Goal: Use online tool/utility: Utilize a website feature to perform a specific function

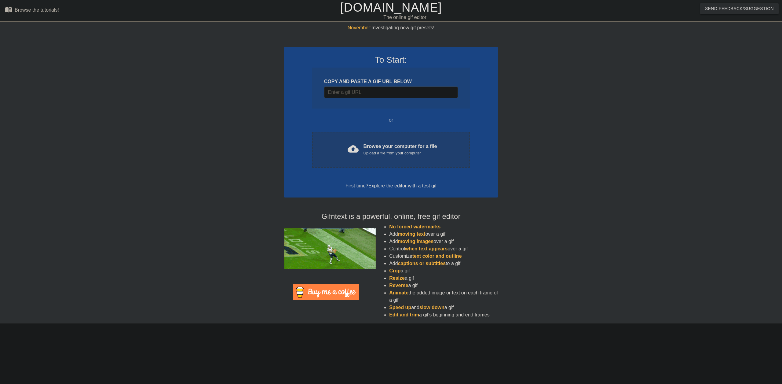
click at [390, 153] on div "Upload a file from your computer" at bounding box center [400, 153] width 74 height 6
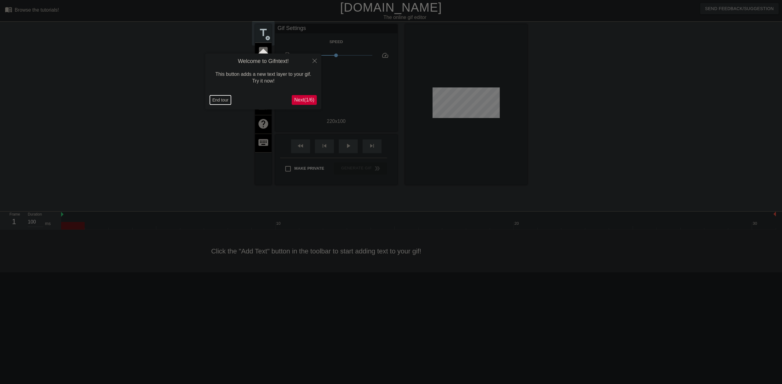
click at [214, 103] on button "End tour" at bounding box center [220, 99] width 21 height 9
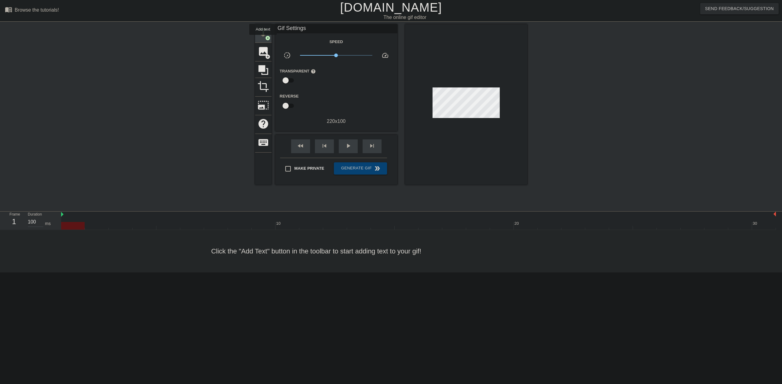
click at [263, 39] on div "title add_circle" at bounding box center [263, 33] width 16 height 19
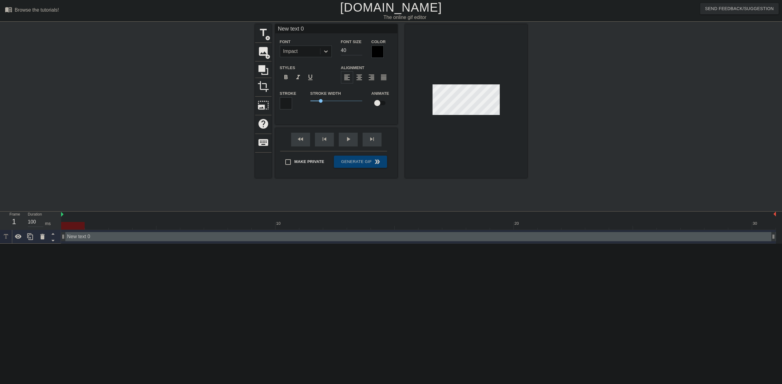
click at [473, 115] on div at bounding box center [466, 101] width 122 height 154
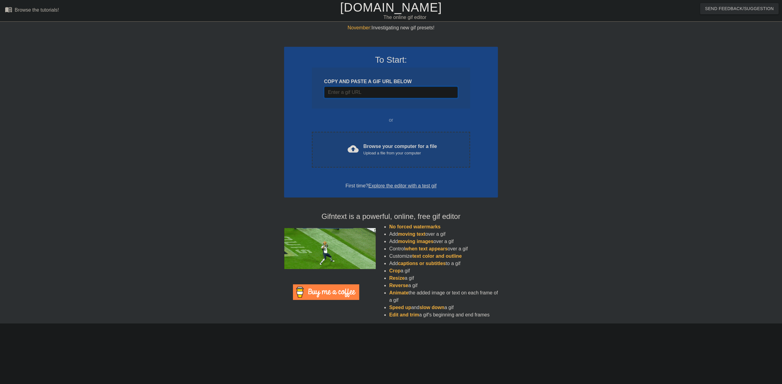
click at [419, 93] on input "Username" at bounding box center [391, 92] width 134 height 12
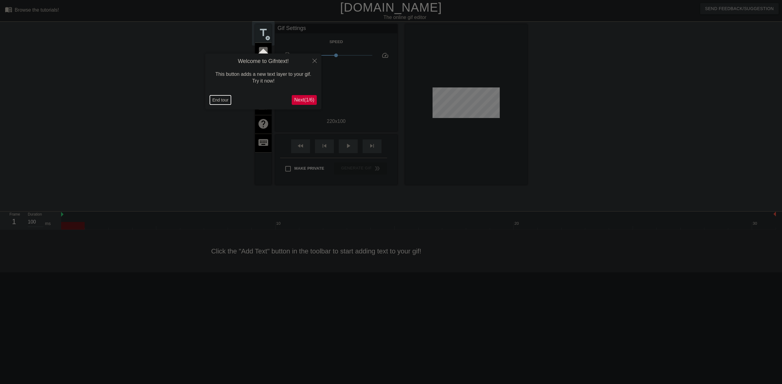
click at [213, 100] on button "End tour" at bounding box center [220, 99] width 21 height 9
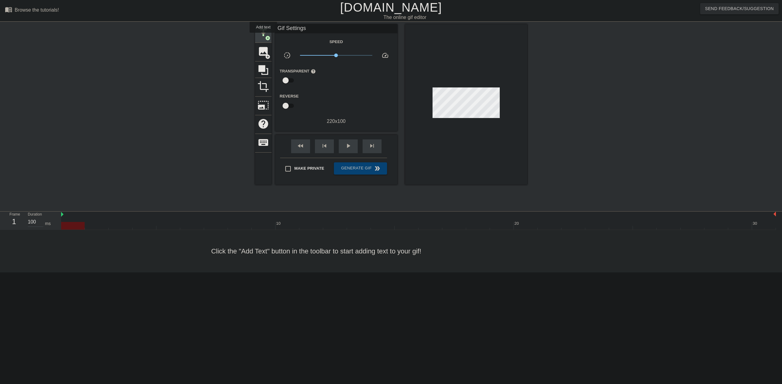
click at [263, 37] on span "title" at bounding box center [263, 33] width 12 height 12
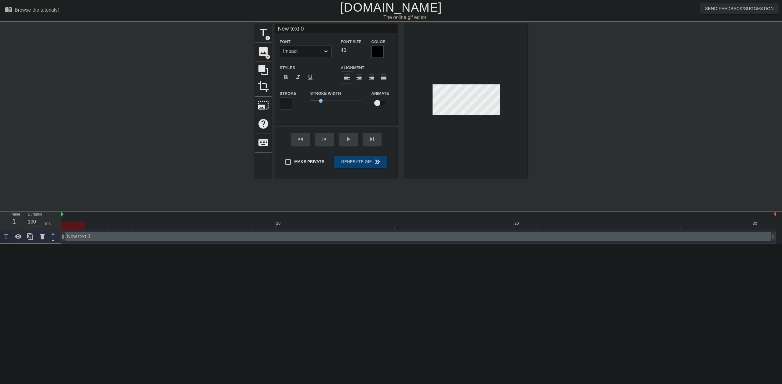
click at [374, 52] on div at bounding box center [377, 51] width 12 height 12
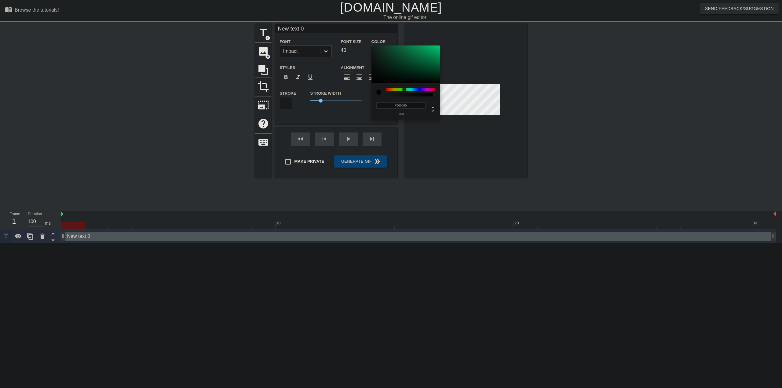
drag, startPoint x: 418, startPoint y: 89, endPoint x: 404, endPoint y: 89, distance: 14.0
click at [404, 89] on div at bounding box center [410, 89] width 49 height 3
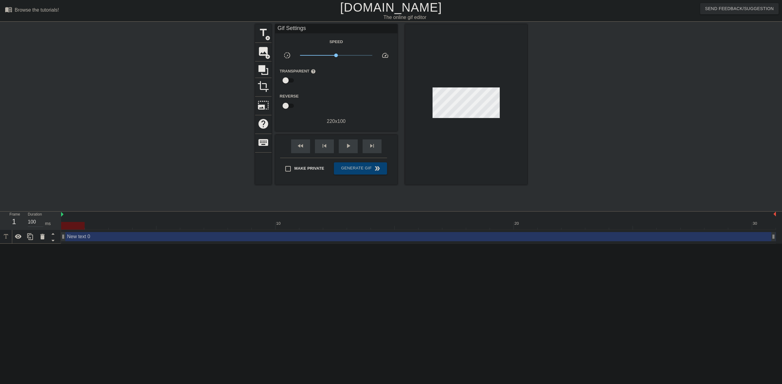
click at [116, 239] on div "New text 0 drag_handle drag_handle" at bounding box center [418, 236] width 715 height 9
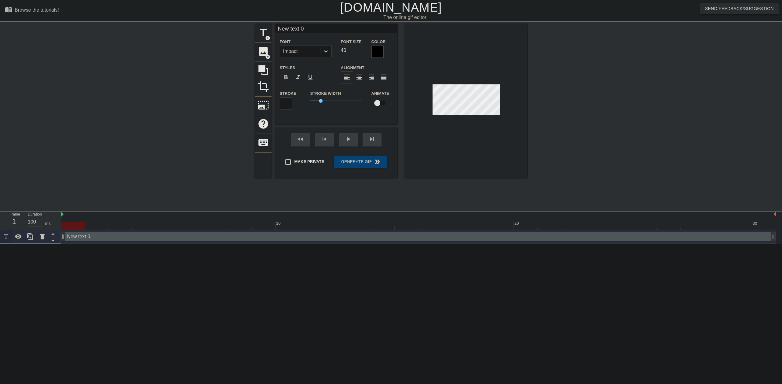
click at [382, 56] on div at bounding box center [377, 51] width 12 height 12
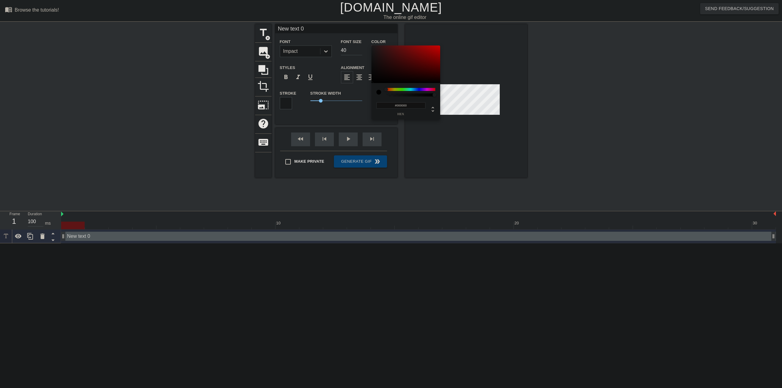
click at [405, 86] on div "#000000 hex" at bounding box center [405, 101] width 69 height 36
click at [403, 90] on div at bounding box center [410, 89] width 49 height 3
drag, startPoint x: 422, startPoint y: 52, endPoint x: 441, endPoint y: 45, distance: 19.8
click at [440, 45] on div "#01FE1C hex" at bounding box center [391, 194] width 782 height 388
type input "#00FF1B"
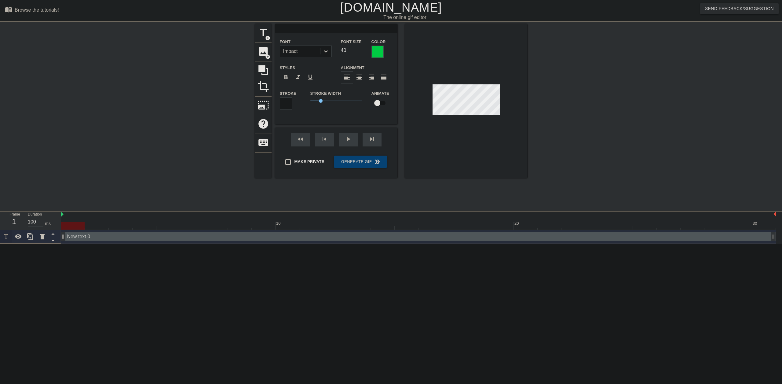
scroll to position [1, 1]
click at [375, 47] on div at bounding box center [377, 51] width 12 height 12
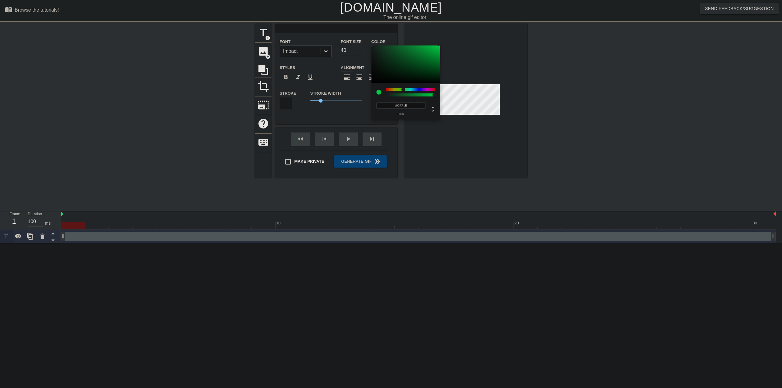
type input "0"
type input "1"
drag, startPoint x: 413, startPoint y: 96, endPoint x: 417, endPoint y: 73, distance: 23.7
click at [473, 104] on div "0 r 255 g 27 b 1 a" at bounding box center [391, 194] width 782 height 388
type input "255"
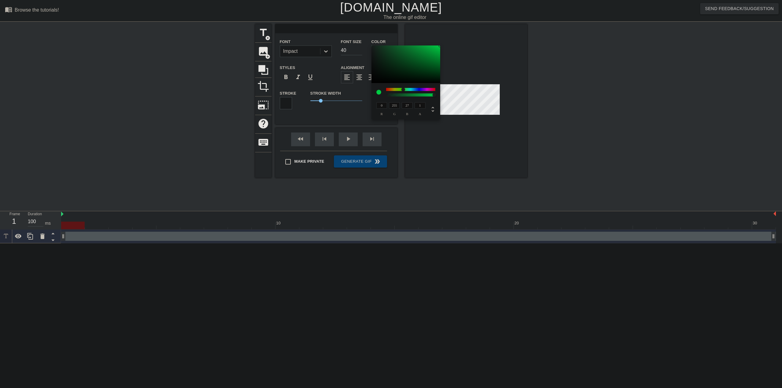
type input "242"
type input "0"
type input "233"
type input "163"
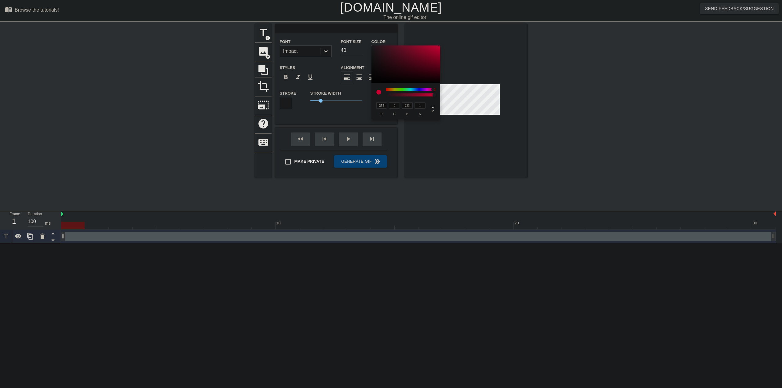
type input "255"
type input "0"
type input "36"
type input "11"
type input "0"
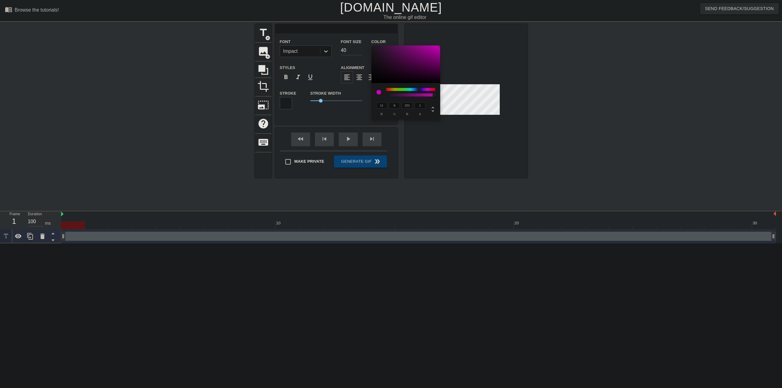
type input "255"
type input "43"
type input "141"
type input "13"
type input "58"
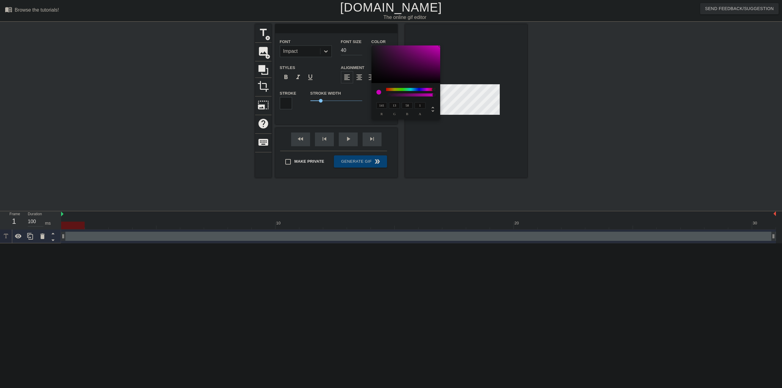
type input "16"
type input "60"
type input "91"
type input "176"
type input "116"
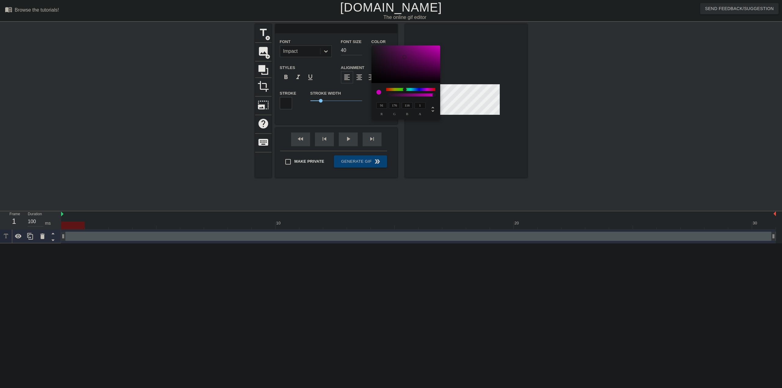
type input "88"
type input "150"
type input "176"
type input "92"
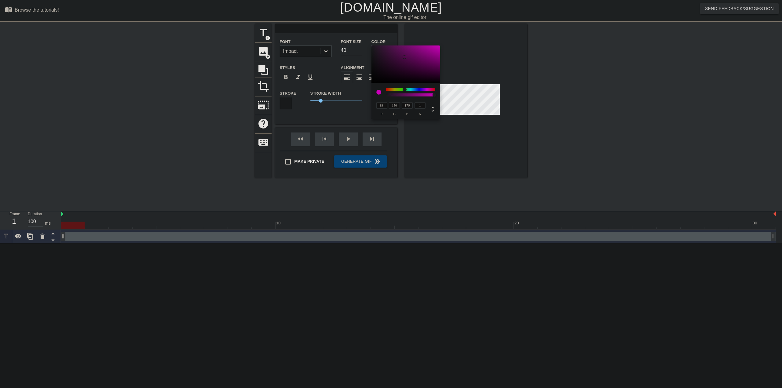
type input "88"
type input "155"
type input "53"
type input "176"
type input "174"
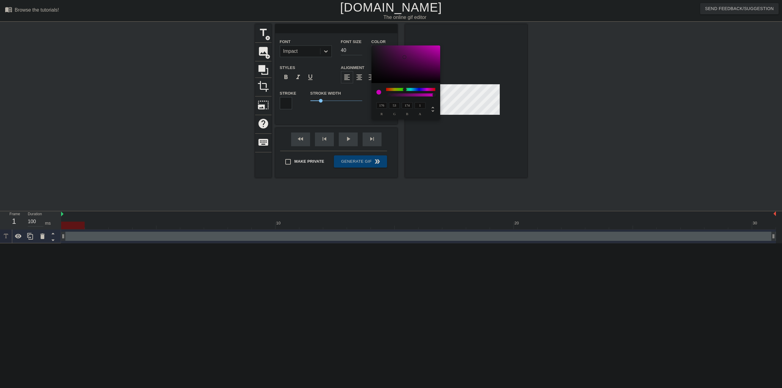
type input "182"
type input "34"
type input "179"
type input "184"
type input "35"
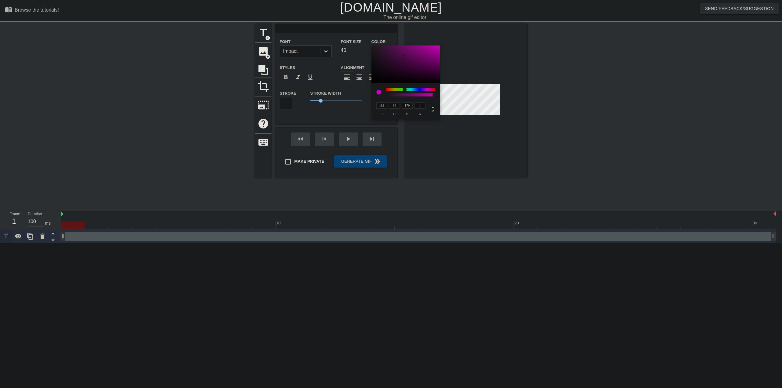
type input "182"
type input "180"
type input "184"
type input "159"
type input "39"
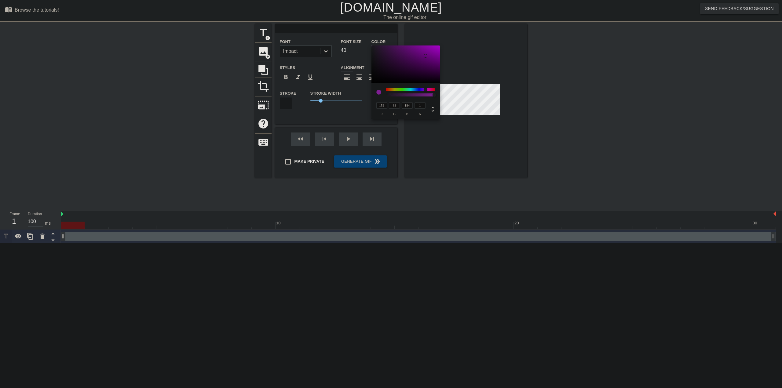
type input "215"
type input "184"
type input "157"
type input "175"
type input "213"
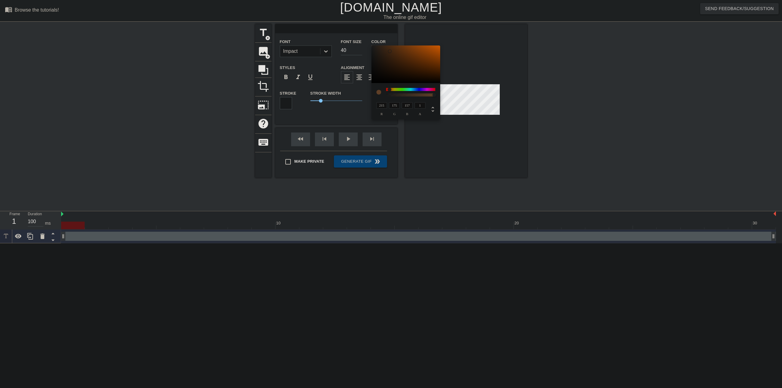
type input "176"
type input "159"
type input "211"
type input "175"
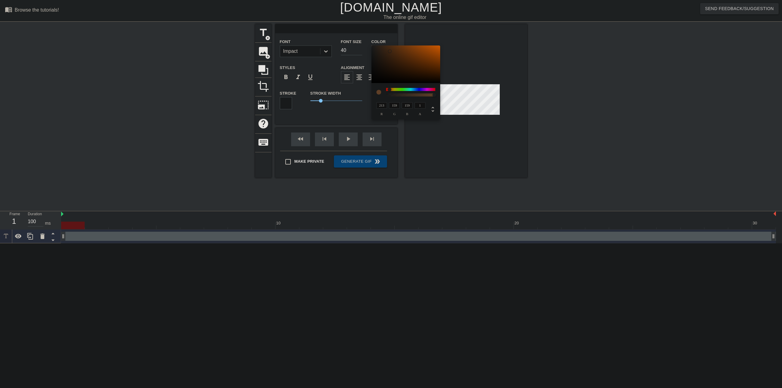
type input "175"
type input "217"
type input "196"
type input "221"
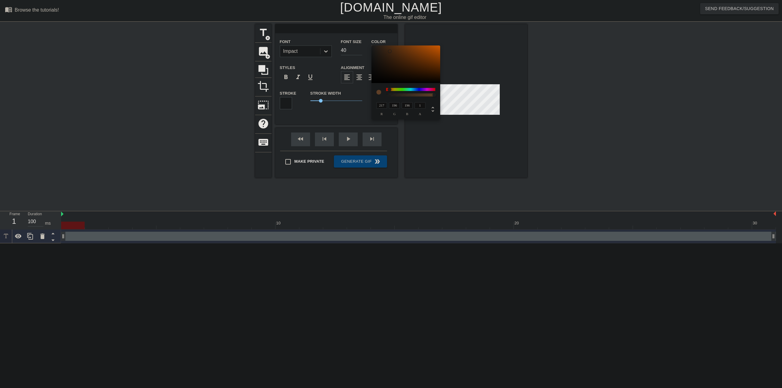
type input "205"
type input "209"
type input "229"
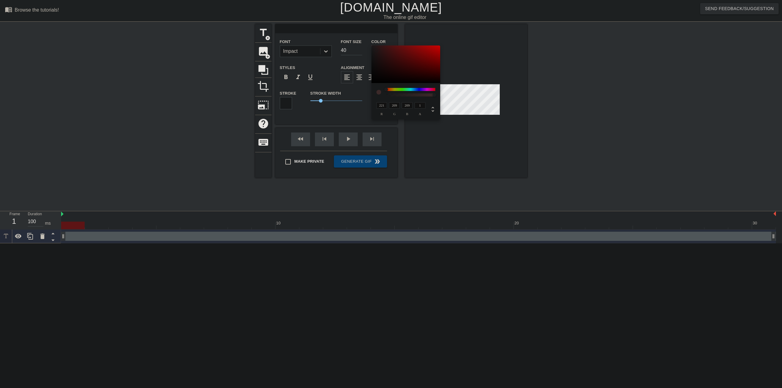
type input "225"
type input "227"
click at [372, 49] on div at bounding box center [372, 49] width 4 height 4
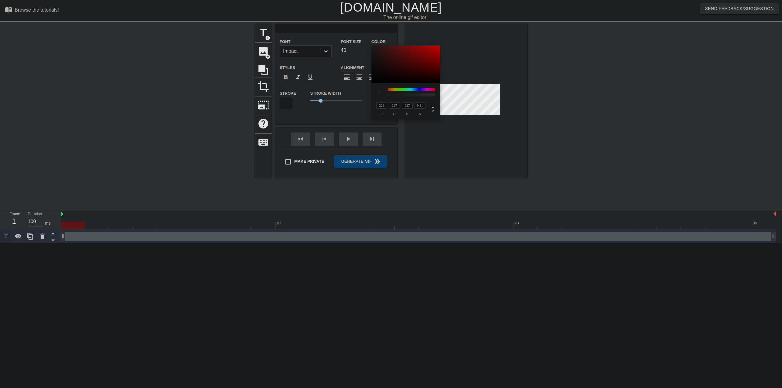
type input "1"
drag, startPoint x: 416, startPoint y: 94, endPoint x: 448, endPoint y: 96, distance: 31.8
click at [448, 96] on div "229 r 227 g 227 b 1 a" at bounding box center [391, 194] width 782 height 388
click at [381, 106] on input "229" at bounding box center [381, 105] width 11 height 6
type input "255"
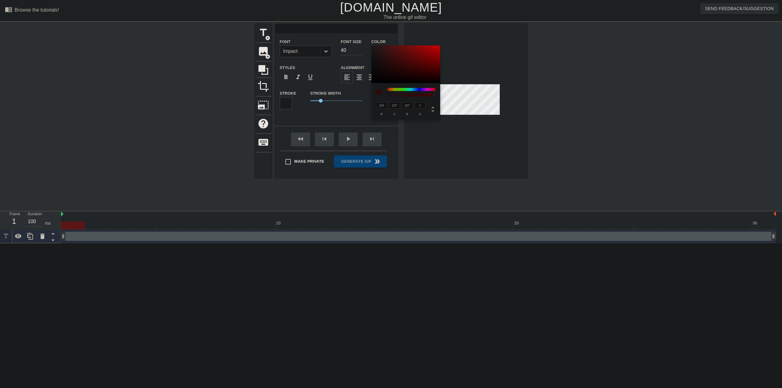
click at [394, 104] on input "227" at bounding box center [394, 105] width 11 height 6
click at [410, 105] on input "227" at bounding box center [407, 105] width 11 height 6
drag, startPoint x: 413, startPoint y: 105, endPoint x: 396, endPoint y: 106, distance: 16.8
click at [395, 106] on div "255 r 255 g 227 b 1 a" at bounding box center [399, 108] width 51 height 14
click at [400, 106] on div "227 b" at bounding box center [406, 108] width 13 height 14
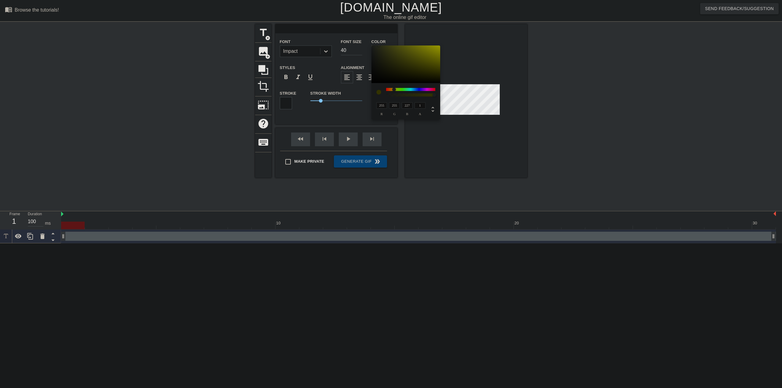
drag, startPoint x: 399, startPoint y: 106, endPoint x: 385, endPoint y: 107, distance: 14.1
click at [385, 107] on div "255 r 255 g 227 b 1 a" at bounding box center [399, 108] width 51 height 14
type input "1"
drag, startPoint x: 382, startPoint y: 103, endPoint x: 385, endPoint y: 105, distance: 3.6
click at [382, 103] on input "255" at bounding box center [381, 105] width 11 height 6
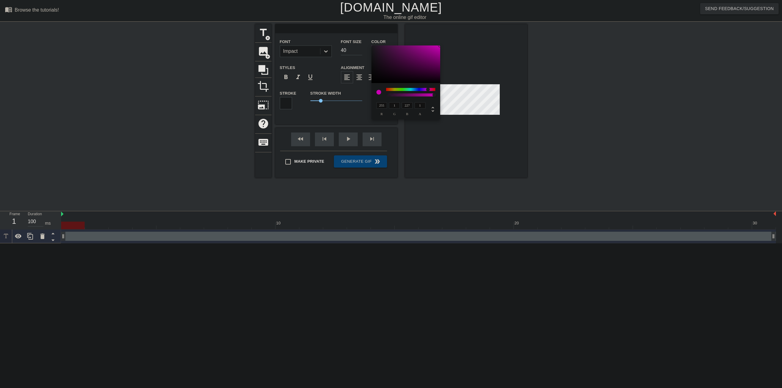
drag, startPoint x: 385, startPoint y: 105, endPoint x: 373, endPoint y: 106, distance: 12.2
click at [373, 105] on div "255 r 1 g 227 b 1 a" at bounding box center [405, 101] width 69 height 36
type input "1"
click at [406, 106] on input "227" at bounding box center [407, 105] width 11 height 6
drag, startPoint x: 409, startPoint y: 106, endPoint x: 398, endPoint y: 106, distance: 11.0
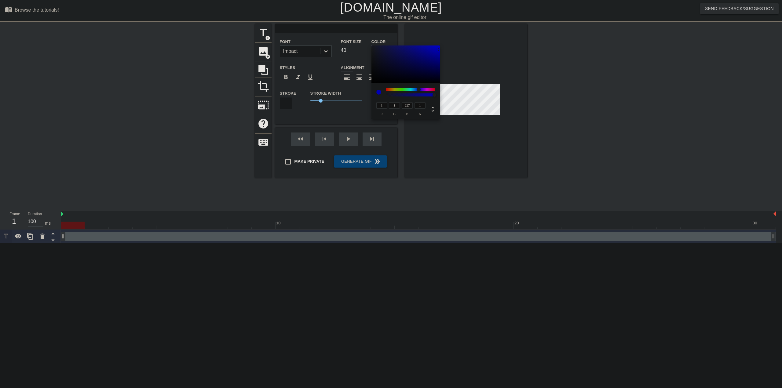
click at [398, 106] on div "1 r 1 g 227 b 1 a" at bounding box center [399, 108] width 51 height 14
type input "1"
click at [420, 106] on input "1" at bounding box center [419, 105] width 11 height 6
click at [415, 106] on input "1" at bounding box center [419, 105] width 11 height 6
click at [414, 105] on div "1 a" at bounding box center [419, 108] width 13 height 14
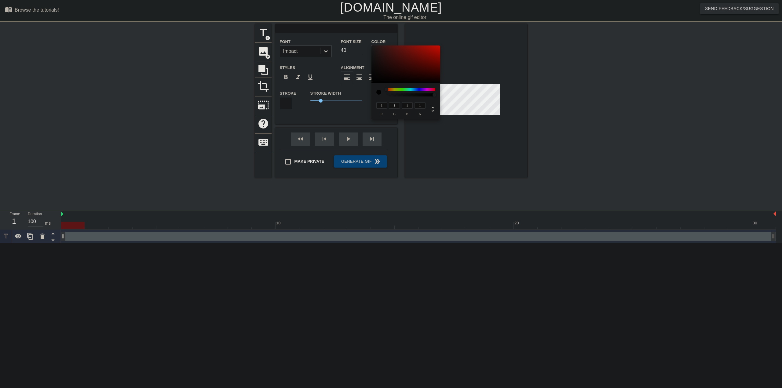
click at [406, 105] on input "1" at bounding box center [407, 105] width 11 height 6
type input "1"
drag, startPoint x: 426, startPoint y: 95, endPoint x: 442, endPoint y: 96, distance: 15.9
click at [442, 96] on div "1 r 1 g 1 b 1 a" at bounding box center [391, 194] width 782 height 388
type input "130"
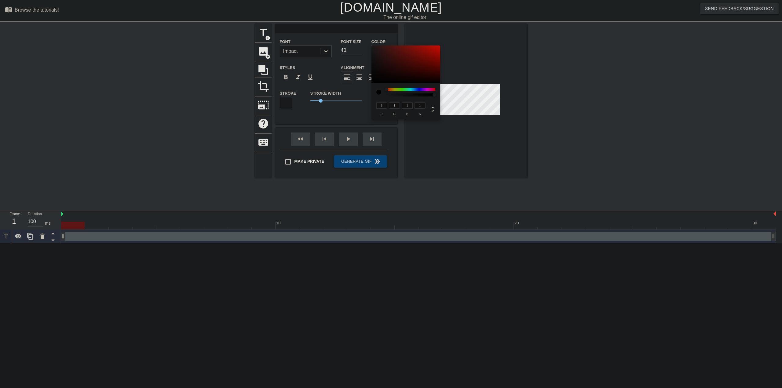
type input "53"
type input "48"
type input "132"
type input "54"
type input "49"
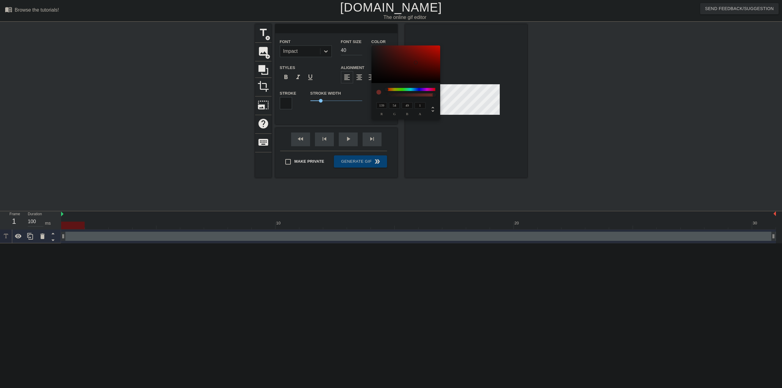
type input "255"
type input "14"
type input "0"
type input "215"
type input "12"
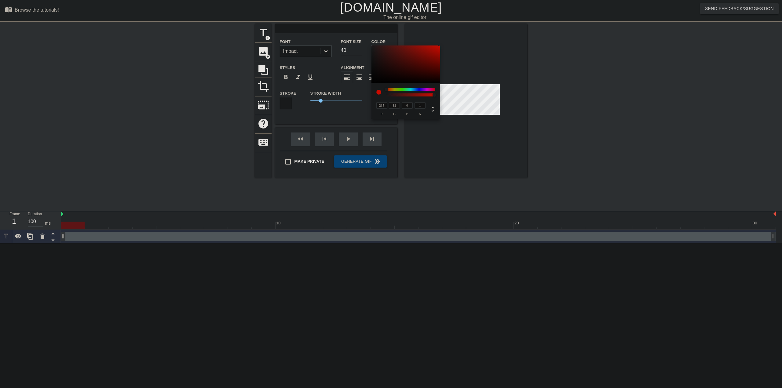
type input "196"
type input "52"
type input "43"
type input "182"
type input "61"
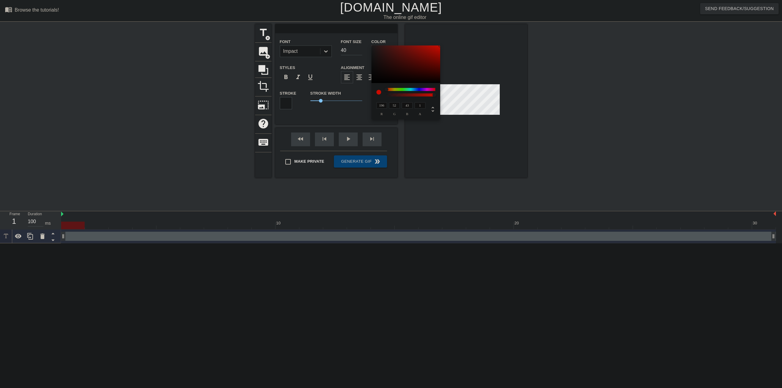
type input "53"
type input "172"
type input "60"
type input "52"
type input "104"
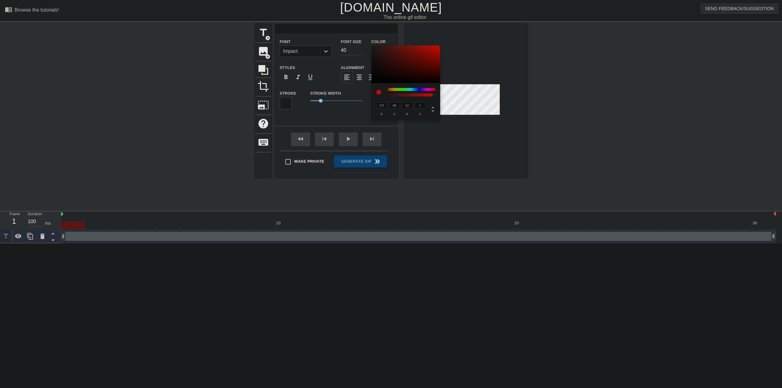
type input "38"
type input "33"
type input "25"
type input "9"
type input "7"
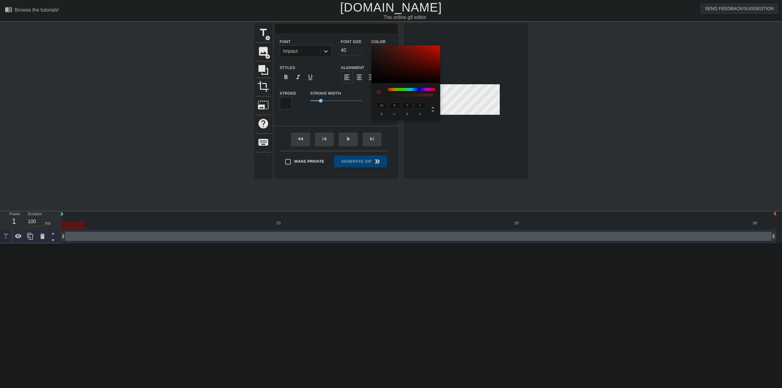
type input "0"
type input "48"
type input "10"
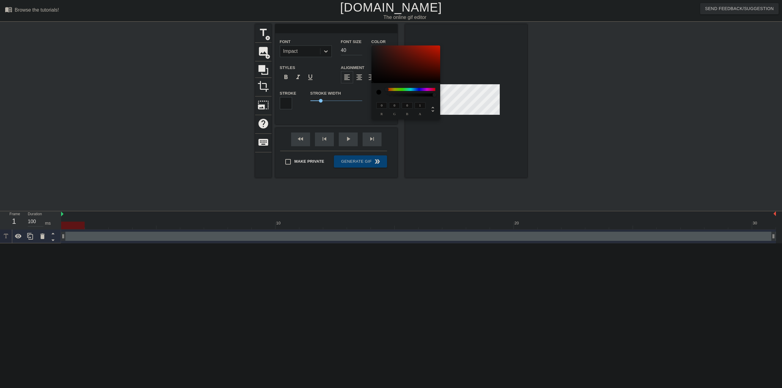
type input "5"
type input "167"
type input "19"
type input "0"
type input "180"
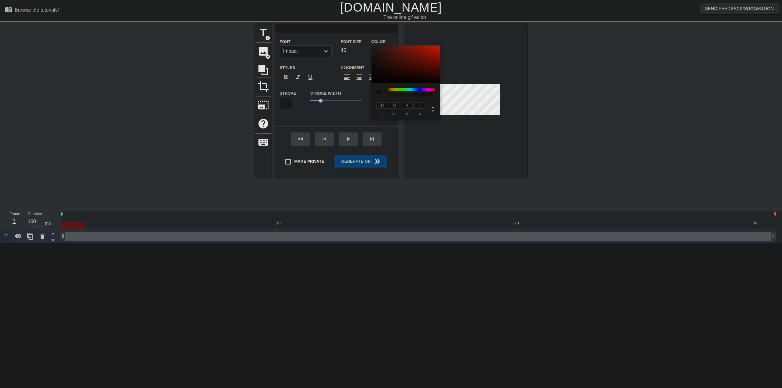
type input "23"
type input "4"
type input "30"
type input "12"
type input "182"
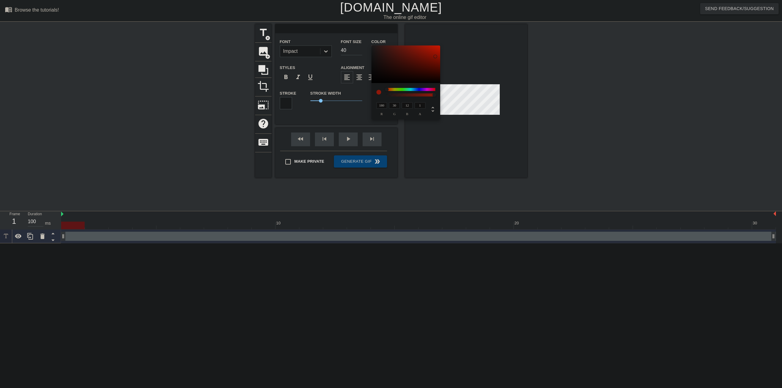
type input "34"
type input "17"
type input "192"
type input "39"
type input "22"
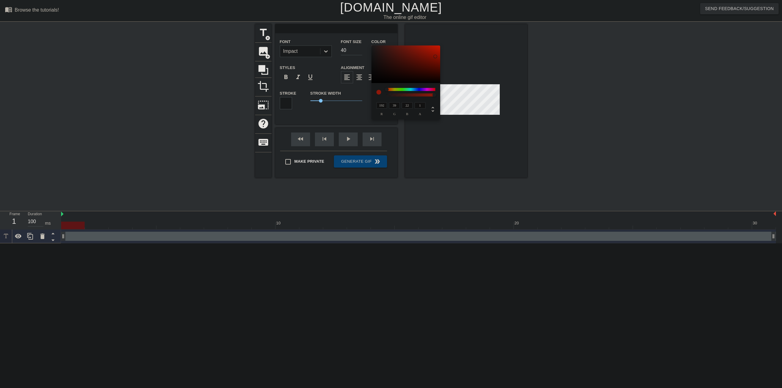
type input "209"
type input "47"
type input "29"
type input "215"
type input "49"
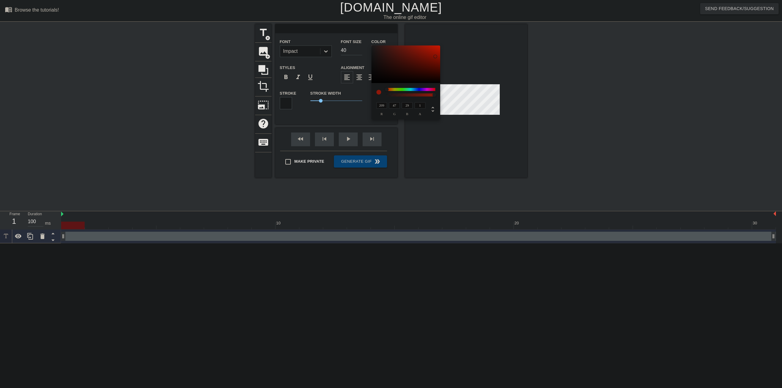
type input "30"
type input "219"
type input "47"
type input "28"
type input "40"
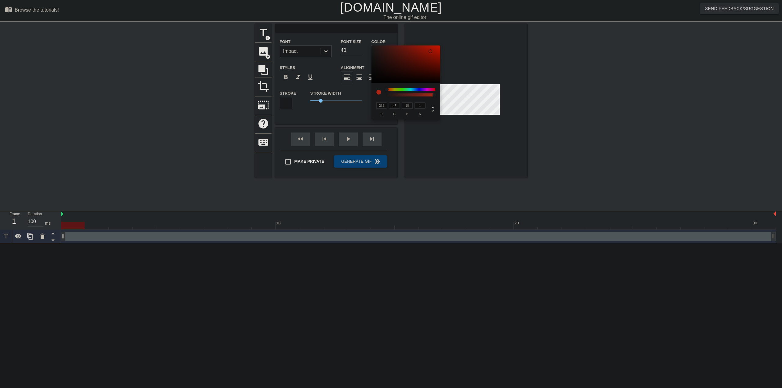
type input "20"
type input "29"
type input "8"
type input "27"
type input "6"
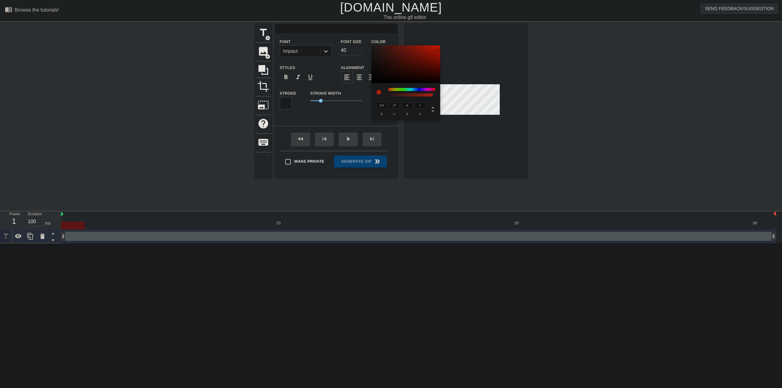
click at [438, 51] on div at bounding box center [438, 51] width 4 height 4
type input "217"
type input "37"
type input "17"
type input "219"
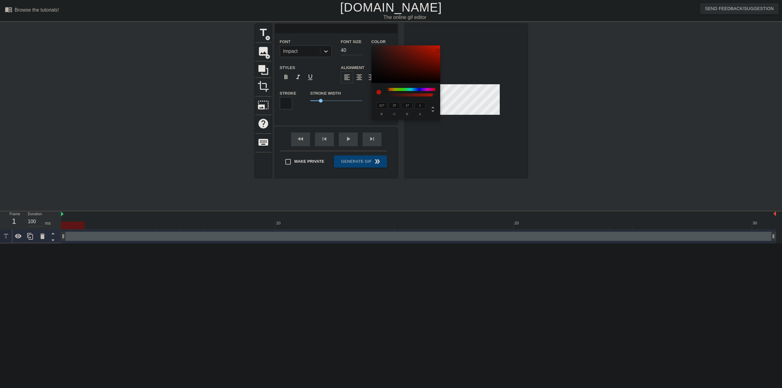
type input "35"
type input "15"
type input "242"
type input "32"
type input "9"
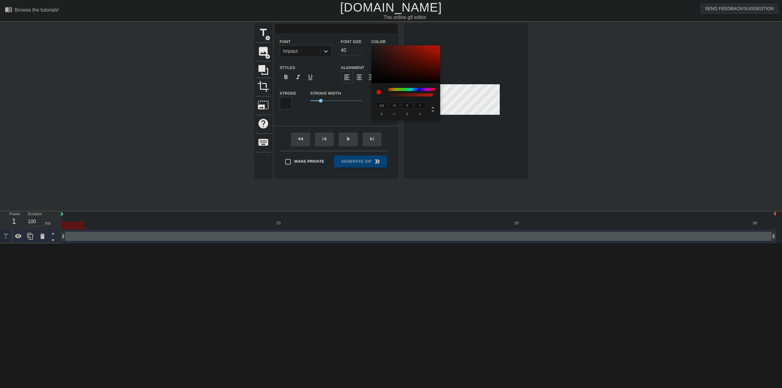
type input "255"
type input "26"
type input "1"
type input "25"
type input "0"
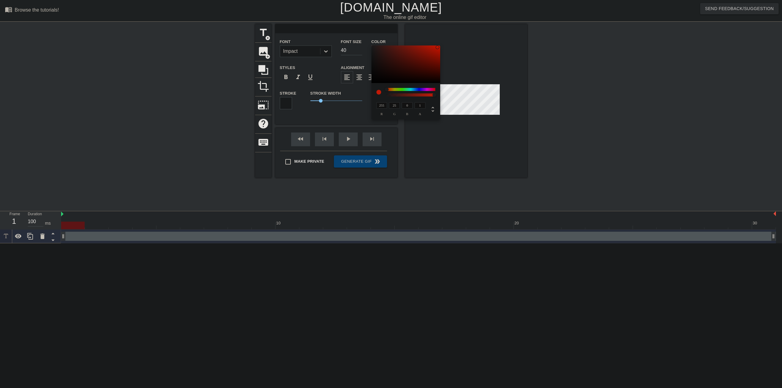
drag, startPoint x: 435, startPoint y: 51, endPoint x: 438, endPoint y: 48, distance: 4.3
click at [441, 43] on div "255 r 25 g 0 b 1 a" at bounding box center [391, 194] width 782 height 388
click at [413, 87] on div "255 r 25 g 0 b 1 a" at bounding box center [405, 101] width 69 height 36
type input "0"
type input "255"
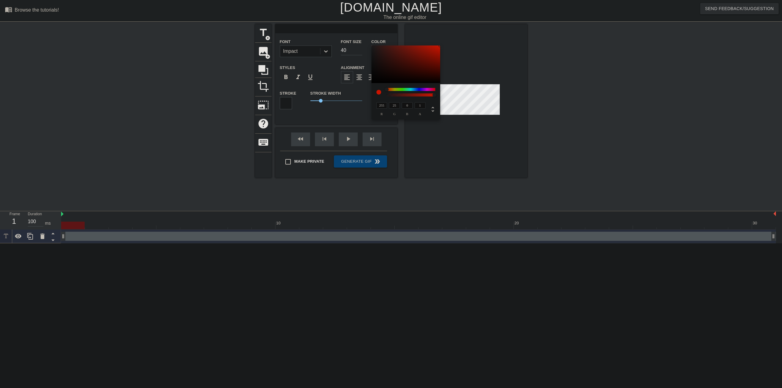
type input "84"
click at [405, 89] on div at bounding box center [410, 89] width 49 height 3
type input "18"
type input "157"
type input "64"
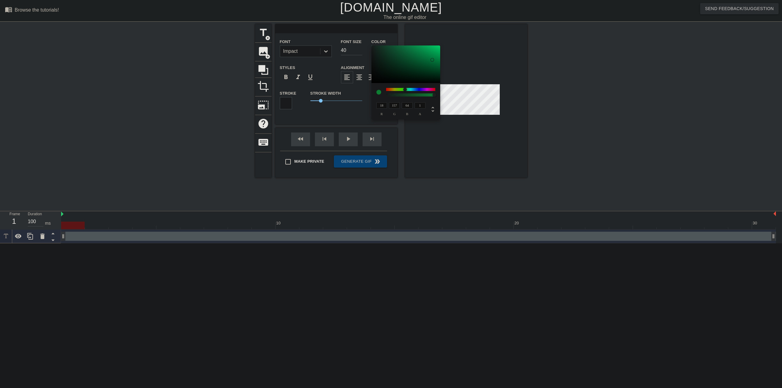
click at [432, 60] on div at bounding box center [405, 64] width 69 height 38
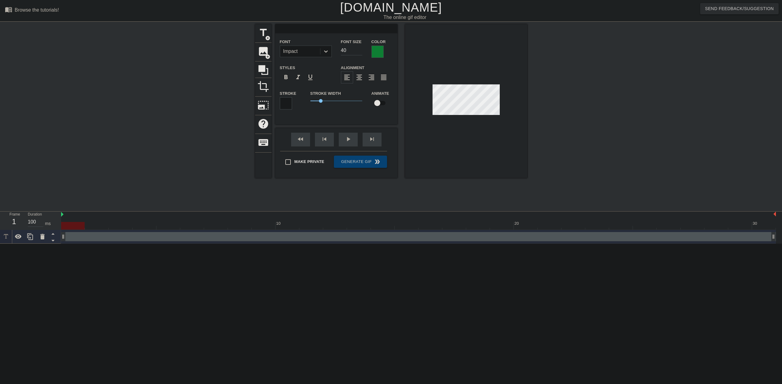
click at [89, 237] on div "drag_handle drag_handle" at bounding box center [418, 236] width 715 height 9
click at [8, 238] on icon at bounding box center [5, 236] width 7 height 7
click at [6, 238] on icon at bounding box center [6, 236] width 4 height 4
click at [40, 235] on icon at bounding box center [42, 236] width 7 height 7
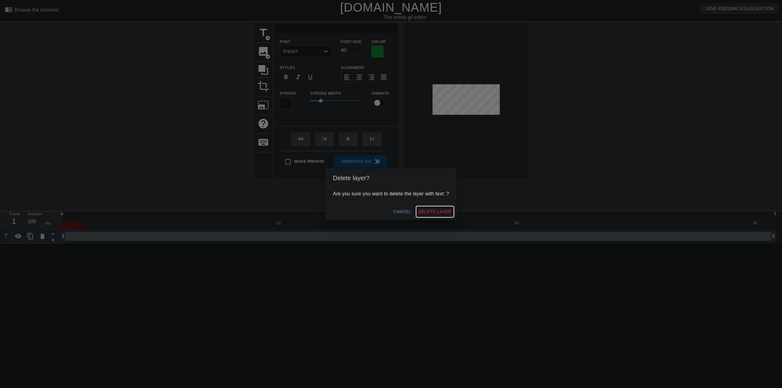
click at [431, 212] on span "Delete Layer" at bounding box center [434, 212] width 33 height 8
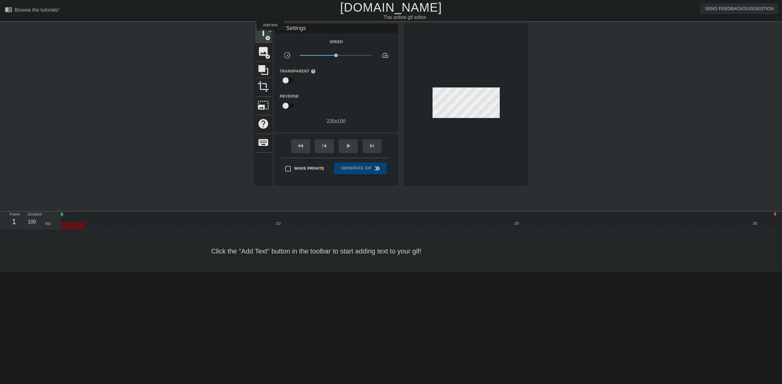
click at [270, 35] on div "title add_circle" at bounding box center [263, 33] width 16 height 19
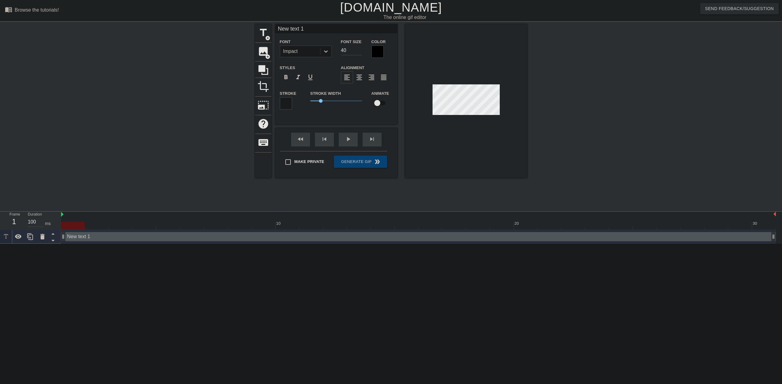
scroll to position [1, 2]
type input "T"
type textarea "T"
type textarea "t"
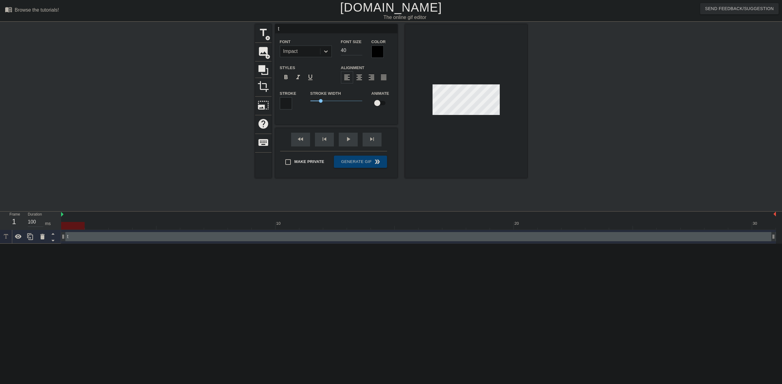
type input "ta"
type textarea "ta"
click at [351, 54] on input "40" at bounding box center [351, 50] width 21 height 10
click at [362, 52] on input "39" at bounding box center [351, 50] width 21 height 10
click at [362, 52] on input "38" at bounding box center [351, 50] width 21 height 10
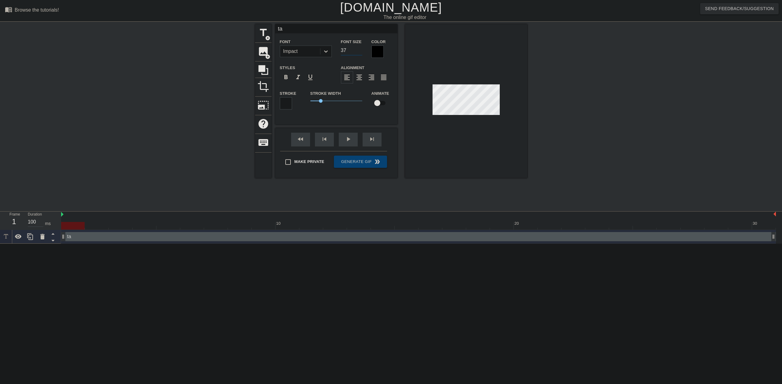
click at [362, 52] on input "37" at bounding box center [351, 50] width 21 height 10
click at [362, 52] on input "36" at bounding box center [351, 50] width 21 height 10
click at [362, 52] on input "35" at bounding box center [351, 50] width 21 height 10
click at [362, 52] on input "34" at bounding box center [351, 50] width 21 height 10
click at [362, 52] on input "33" at bounding box center [351, 50] width 21 height 10
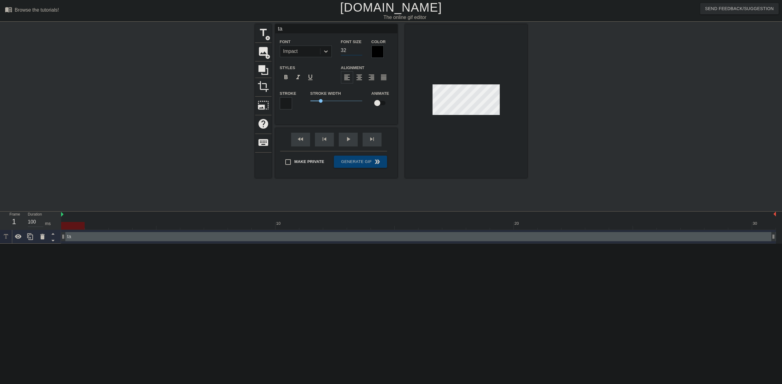
click at [362, 52] on input "32" at bounding box center [351, 50] width 21 height 10
click at [362, 52] on input "31" at bounding box center [351, 50] width 21 height 10
click at [362, 52] on input "30" at bounding box center [351, 50] width 21 height 10
click at [362, 52] on input "29" at bounding box center [351, 50] width 21 height 10
click at [362, 52] on input "28" at bounding box center [351, 50] width 21 height 10
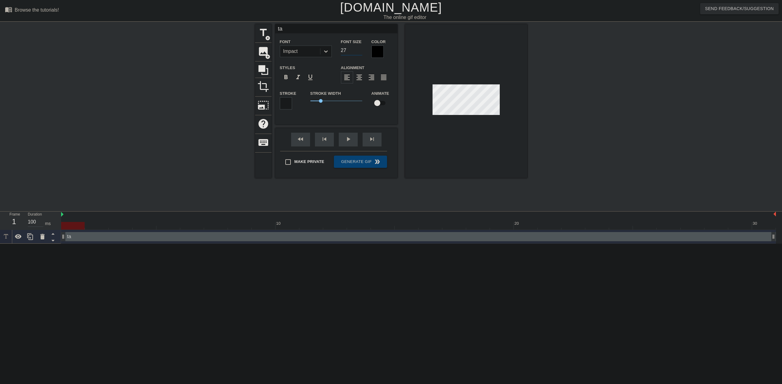
click at [362, 52] on input "27" at bounding box center [351, 50] width 21 height 10
click at [362, 52] on input "26" at bounding box center [351, 50] width 21 height 10
click at [362, 52] on input "25" at bounding box center [351, 50] width 21 height 10
click at [362, 52] on input "24" at bounding box center [351, 50] width 21 height 10
click at [362, 52] on input "23" at bounding box center [351, 50] width 21 height 10
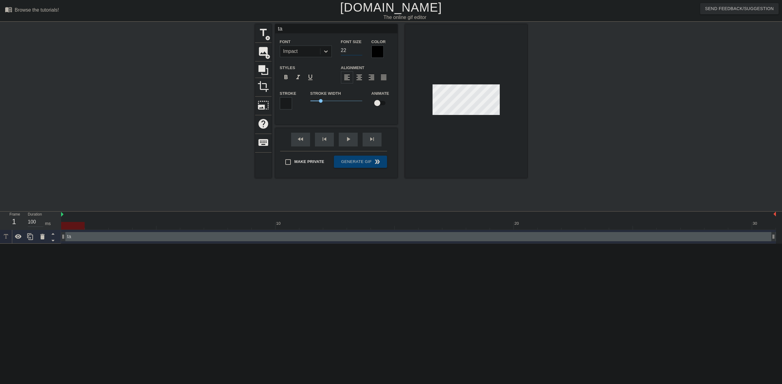
click at [362, 52] on input "22" at bounding box center [351, 50] width 21 height 10
type input "21"
click at [362, 52] on input "21" at bounding box center [351, 50] width 21 height 10
click at [471, 134] on div at bounding box center [466, 101] width 122 height 154
click at [480, 137] on div at bounding box center [466, 101] width 122 height 154
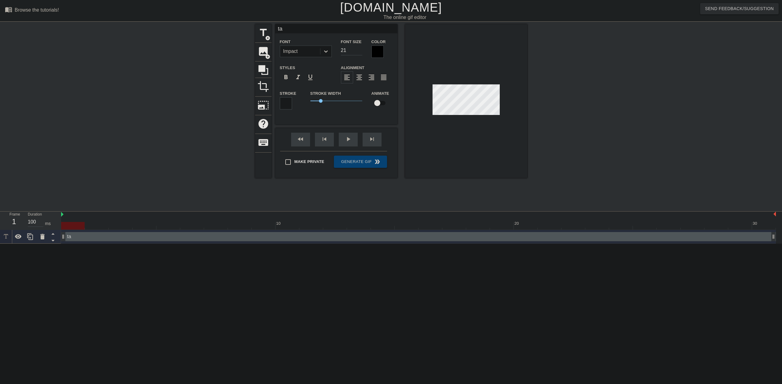
click at [469, 138] on div at bounding box center [466, 101] width 122 height 154
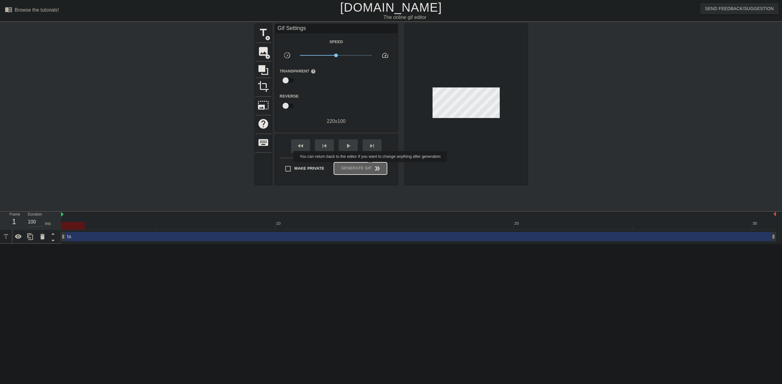
click at [371, 166] on span "Generate Gif double_arrow" at bounding box center [360, 168] width 48 height 7
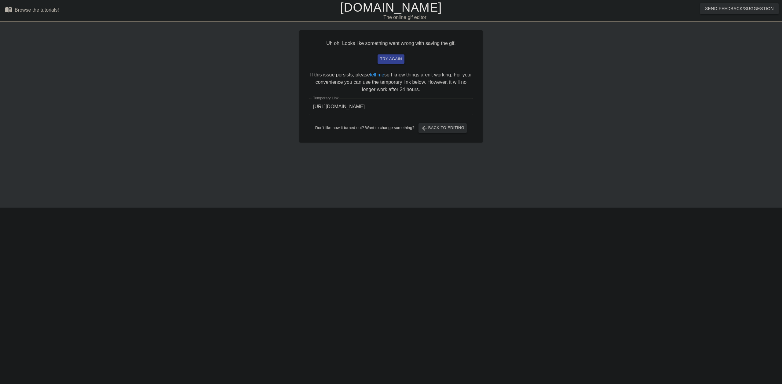
click at [425, 104] on input "https://www.gifntext.com/temp_generations/6iIgTfLg.gif" at bounding box center [391, 106] width 164 height 17
